Goal: Information Seeking & Learning: Learn about a topic

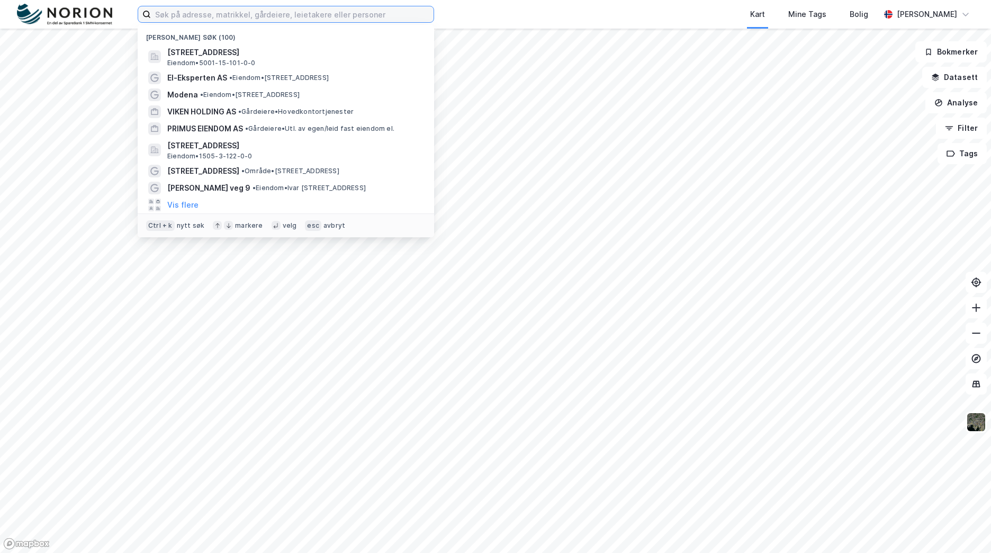
click at [356, 15] on input at bounding box center [292, 14] width 283 height 16
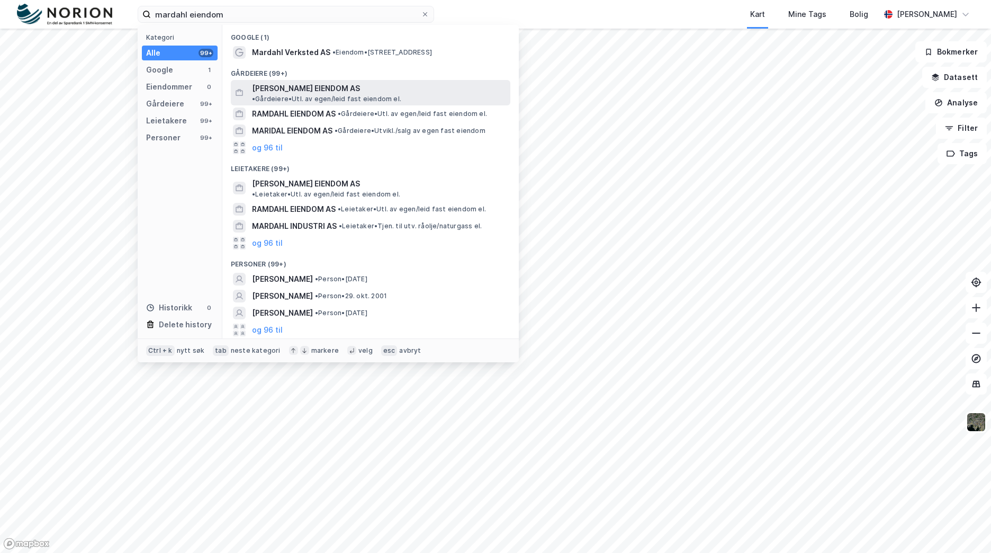
click at [356, 95] on span "• Gårdeiere • Utl. av egen/leid fast eiendom el." at bounding box center [326, 99] width 149 height 8
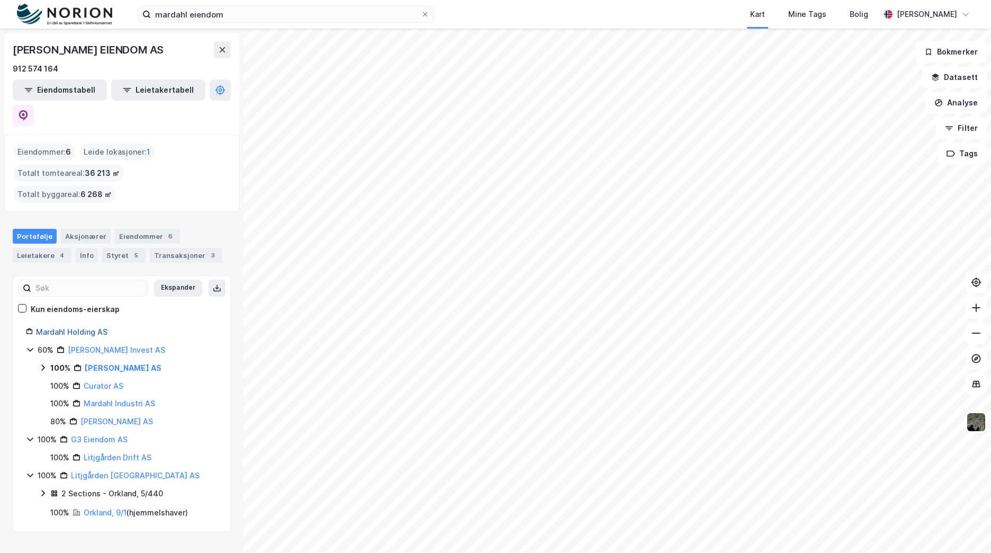
click at [89, 327] on link "Mardahl Holding AS" at bounding box center [71, 331] width 71 height 9
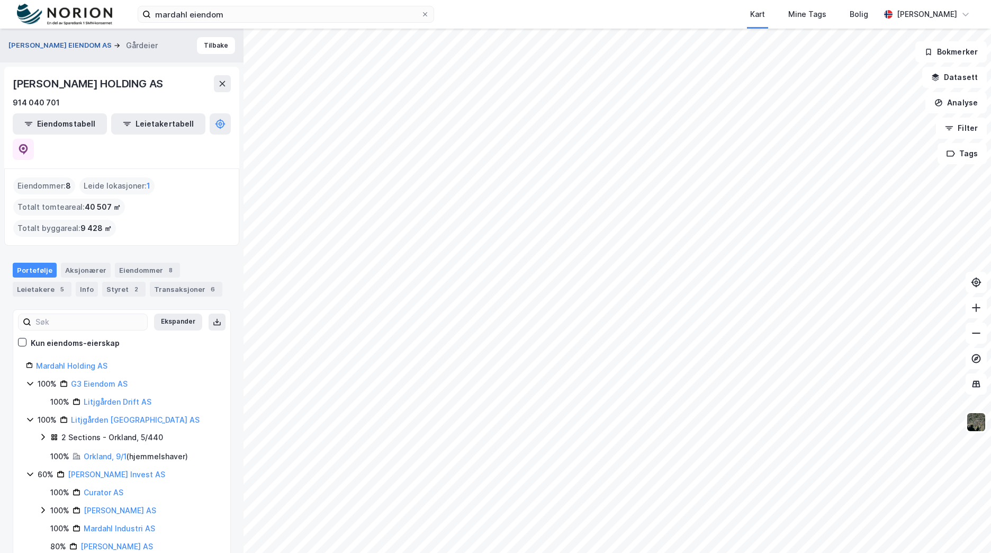
click at [71, 46] on button "[PERSON_NAME] EIENDOM AS" at bounding box center [60, 45] width 105 height 11
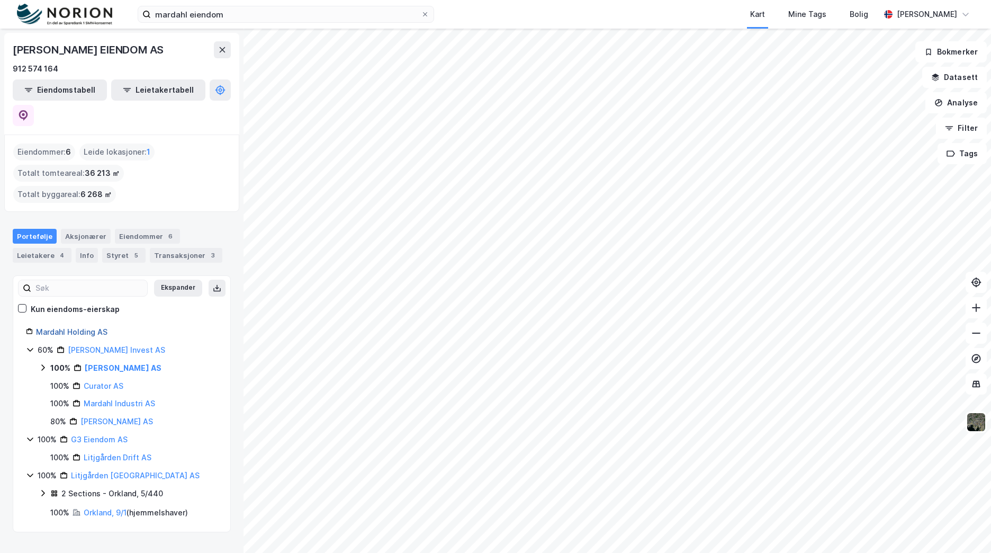
click at [67, 327] on link "Mardahl Holding AS" at bounding box center [71, 331] width 71 height 9
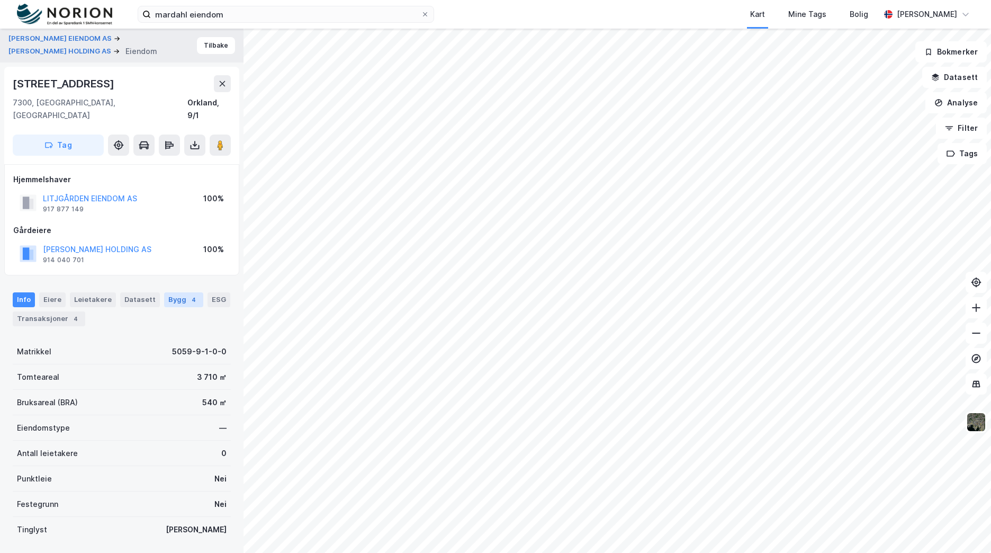
click at [176, 292] on div "Bygg 4" at bounding box center [183, 299] width 39 height 15
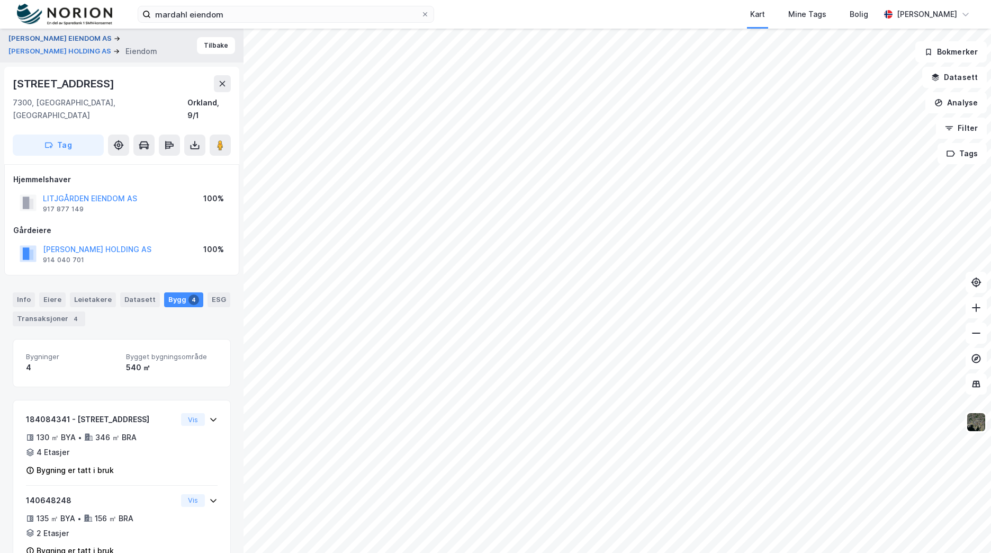
click at [63, 40] on button "[PERSON_NAME] EIENDOM AS" at bounding box center [60, 38] width 105 height 11
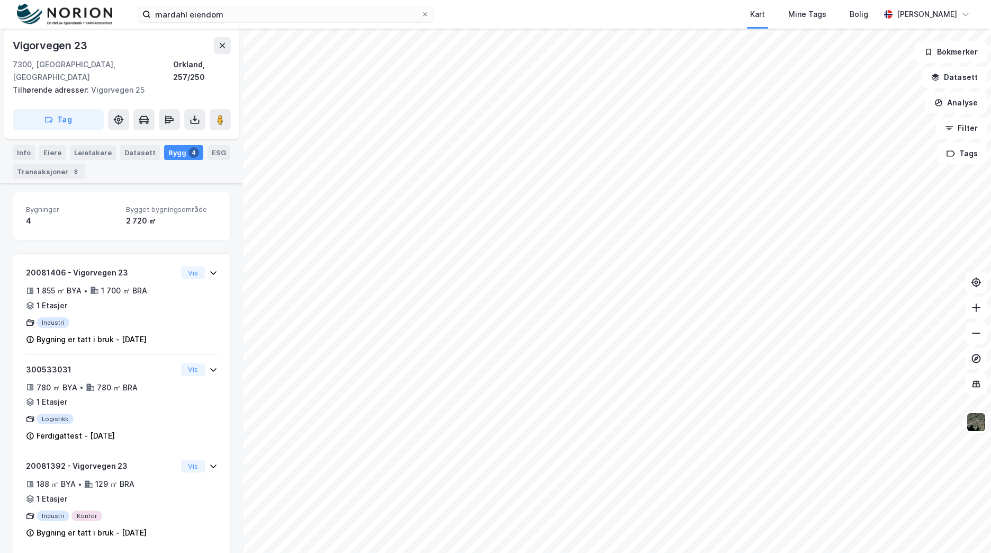
scroll to position [128, 0]
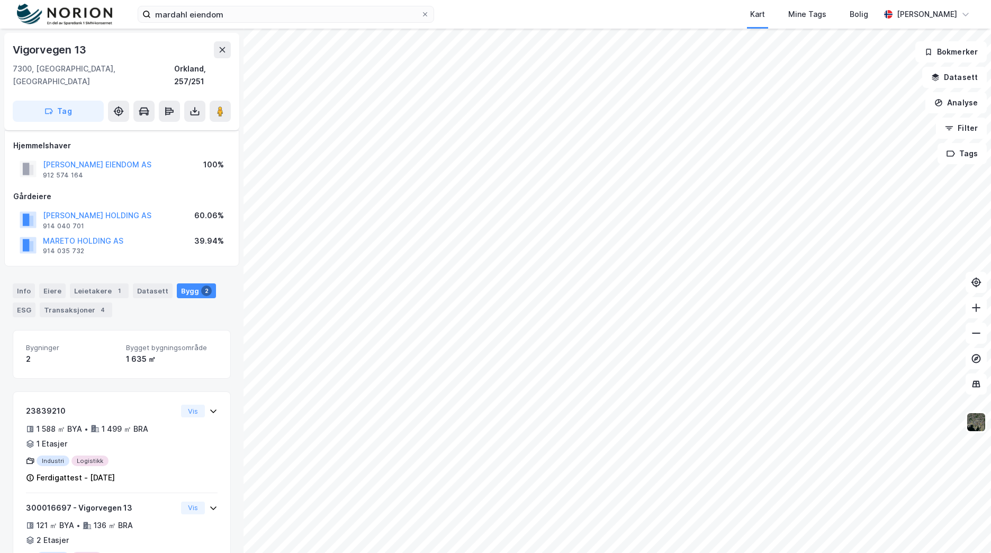
scroll to position [41, 0]
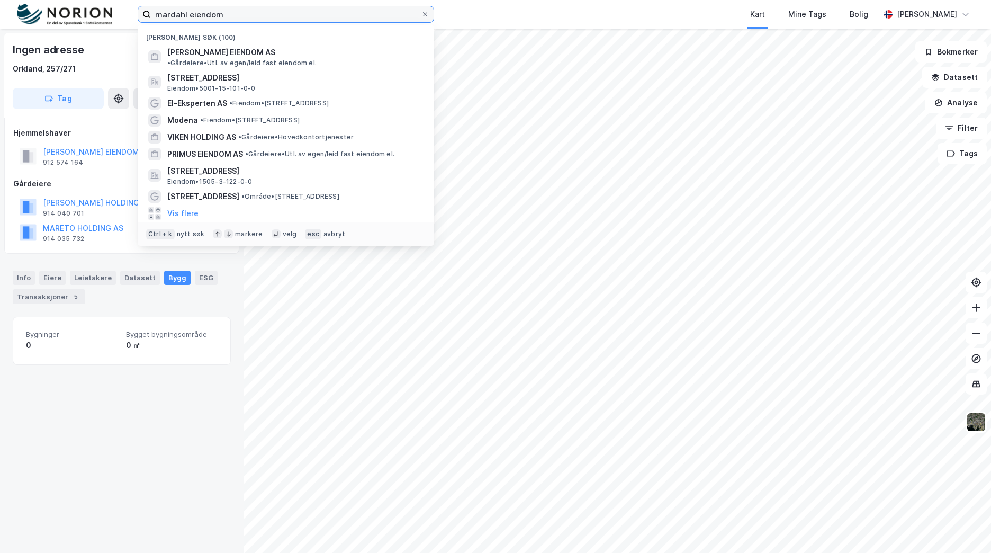
drag, startPoint x: 289, startPoint y: 7, endPoint x: 190, endPoint y: 5, distance: 99.0
click at [190, 5] on div "[PERSON_NAME] eiendom Nylige søk (100) [PERSON_NAME] EIENDOM AS • Gårdeiere • U…" at bounding box center [495, 14] width 991 height 29
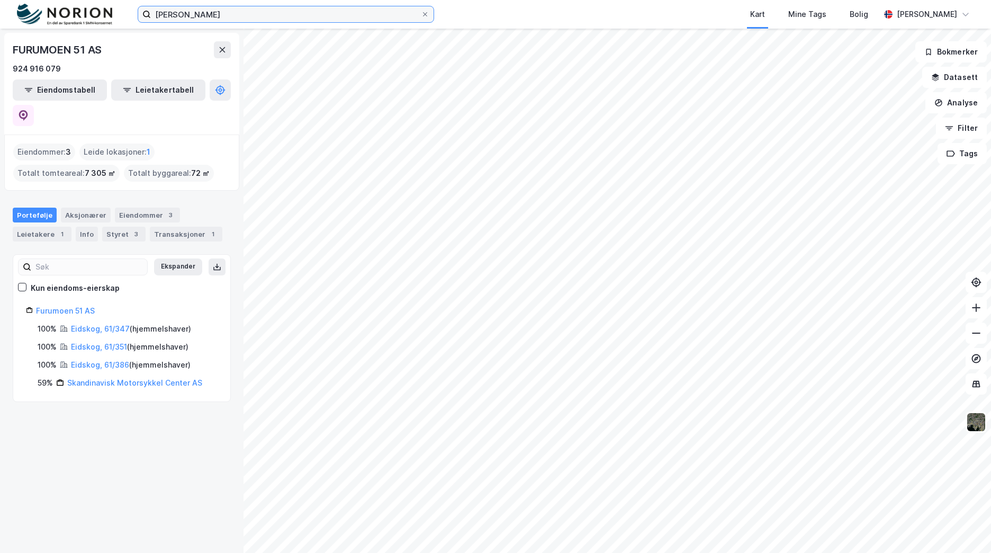
drag, startPoint x: 309, startPoint y: 17, endPoint x: 122, endPoint y: -1, distance: 187.7
click at [122, 0] on html "mardahl furumoen Kart Mine Tags Bolig [PERSON_NAME] FURUMOEN 51 AS 924 916 079 …" at bounding box center [495, 276] width 991 height 553
type input "garberg"
